Goal: Task Accomplishment & Management: Manage account settings

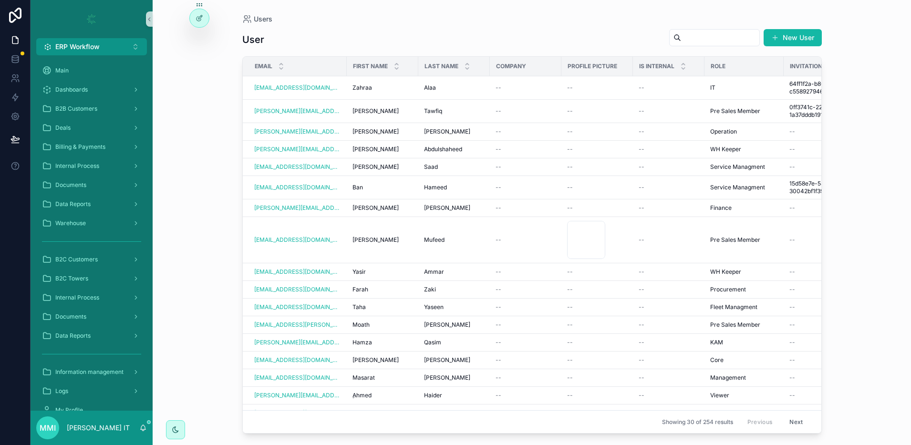
scroll to position [324, 0]
